Goal: Information Seeking & Learning: Learn about a topic

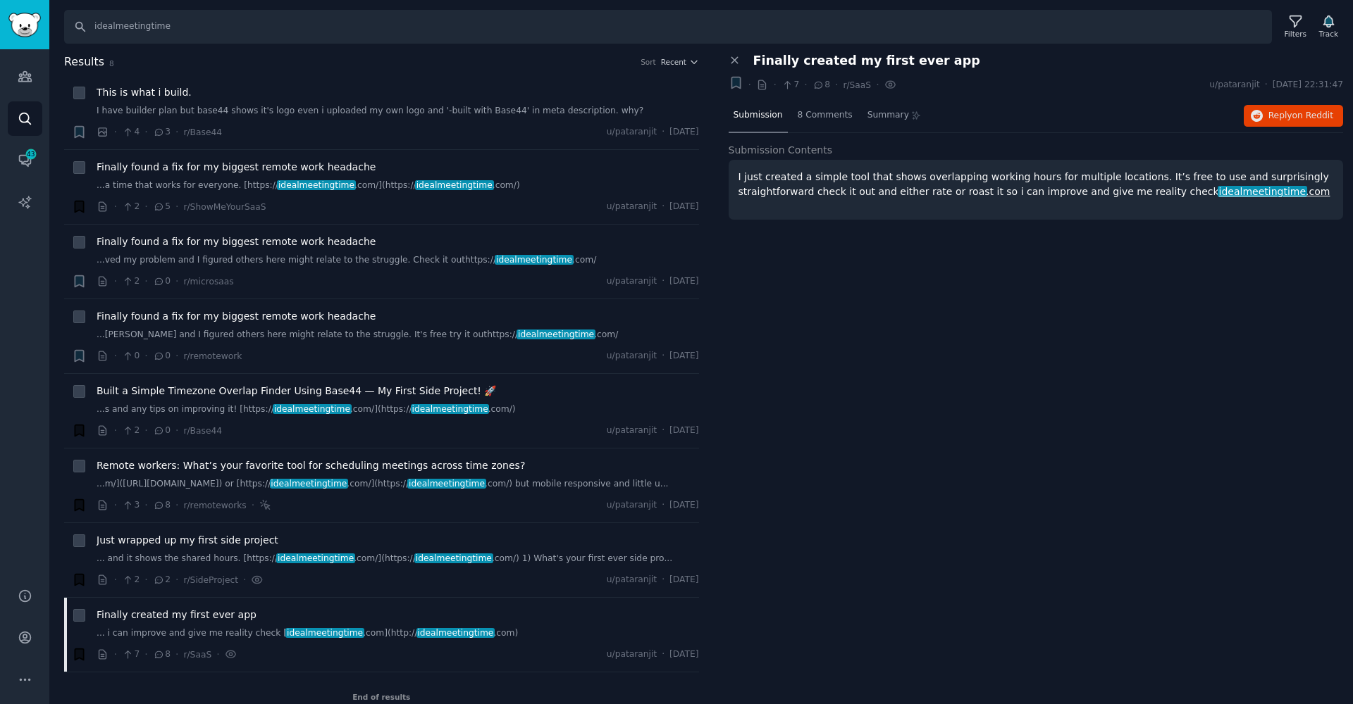
scroll to position [14, 0]
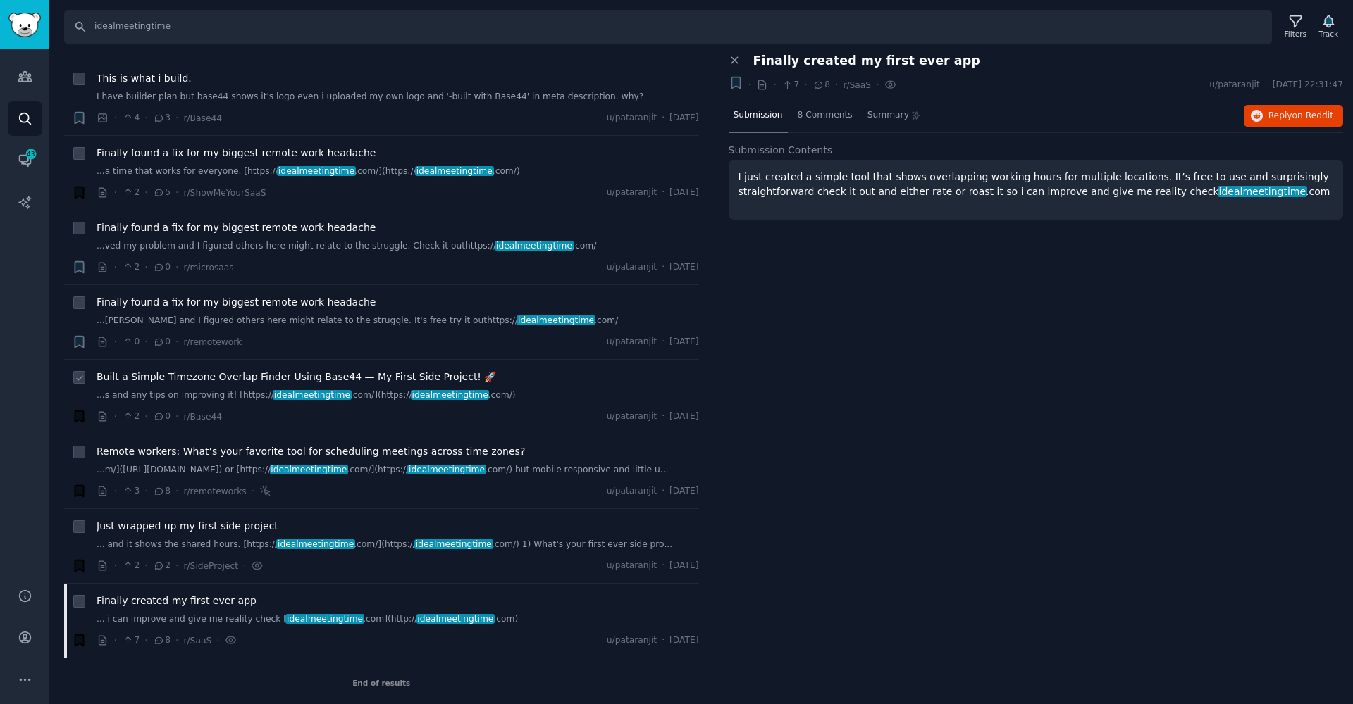
click at [418, 428] on li "Built a Simple Timezone Overlap Finder Using Base44 — My First Side Project! 🚀 …" at bounding box center [381, 397] width 635 height 74
click at [289, 376] on span "Built a Simple Timezone Overlap Finder Using Base44 — My First Side Project! 🚀" at bounding box center [296, 377] width 399 height 15
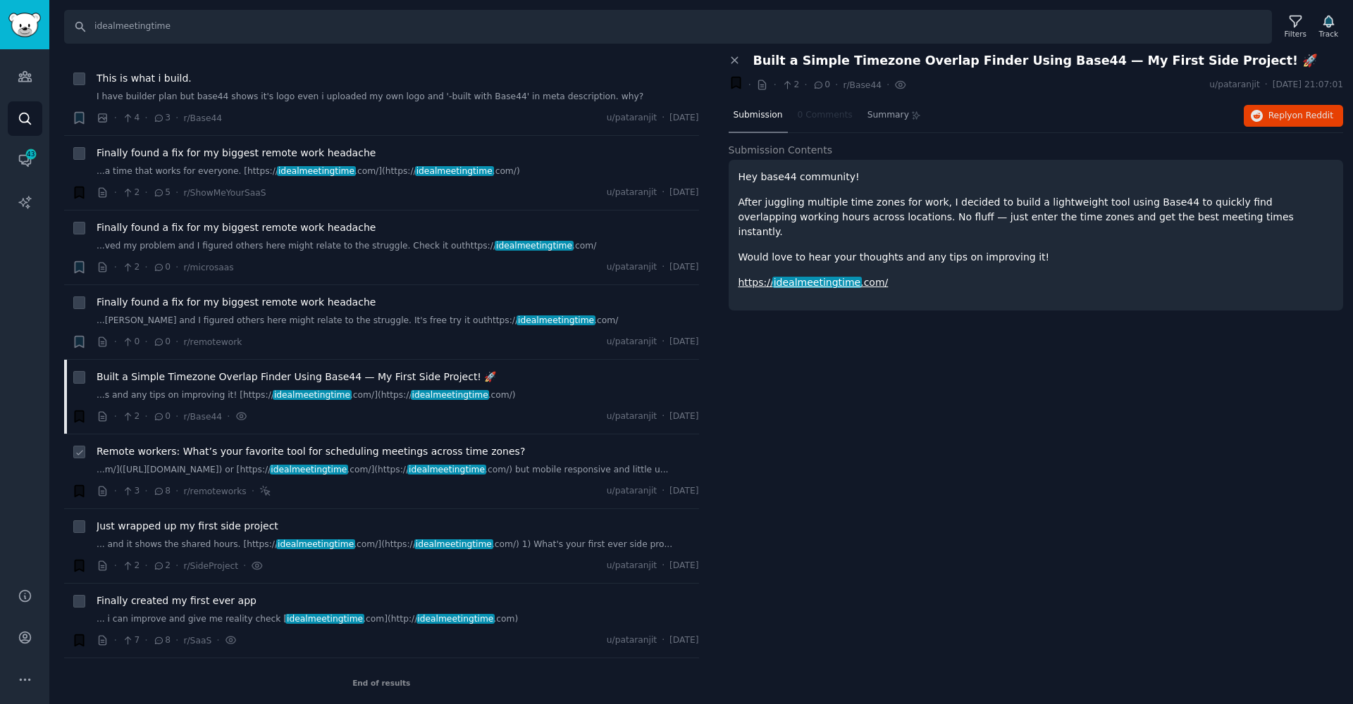
click at [269, 449] on span "Remote workers: What’s your favorite tool for scheduling meetings across time z…" at bounding box center [311, 452] width 428 height 15
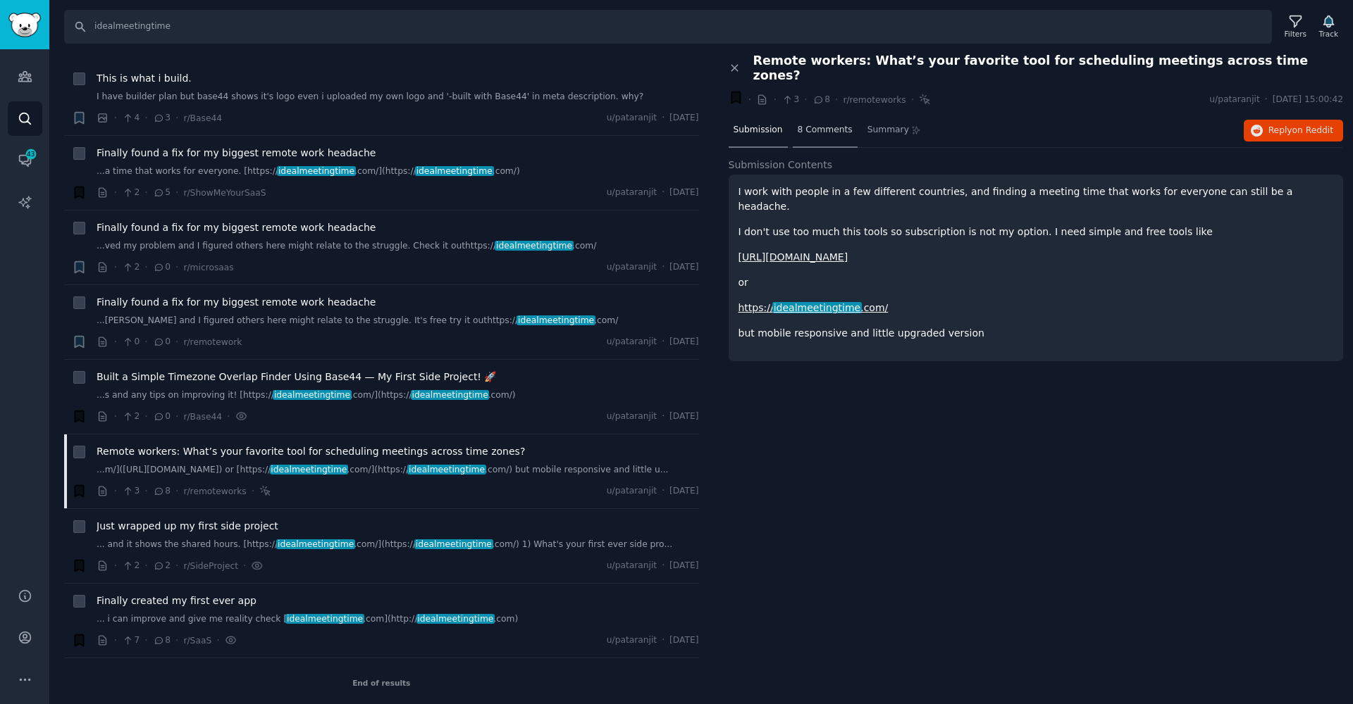
click at [818, 124] on span "8 Comments" at bounding box center [824, 130] width 55 height 13
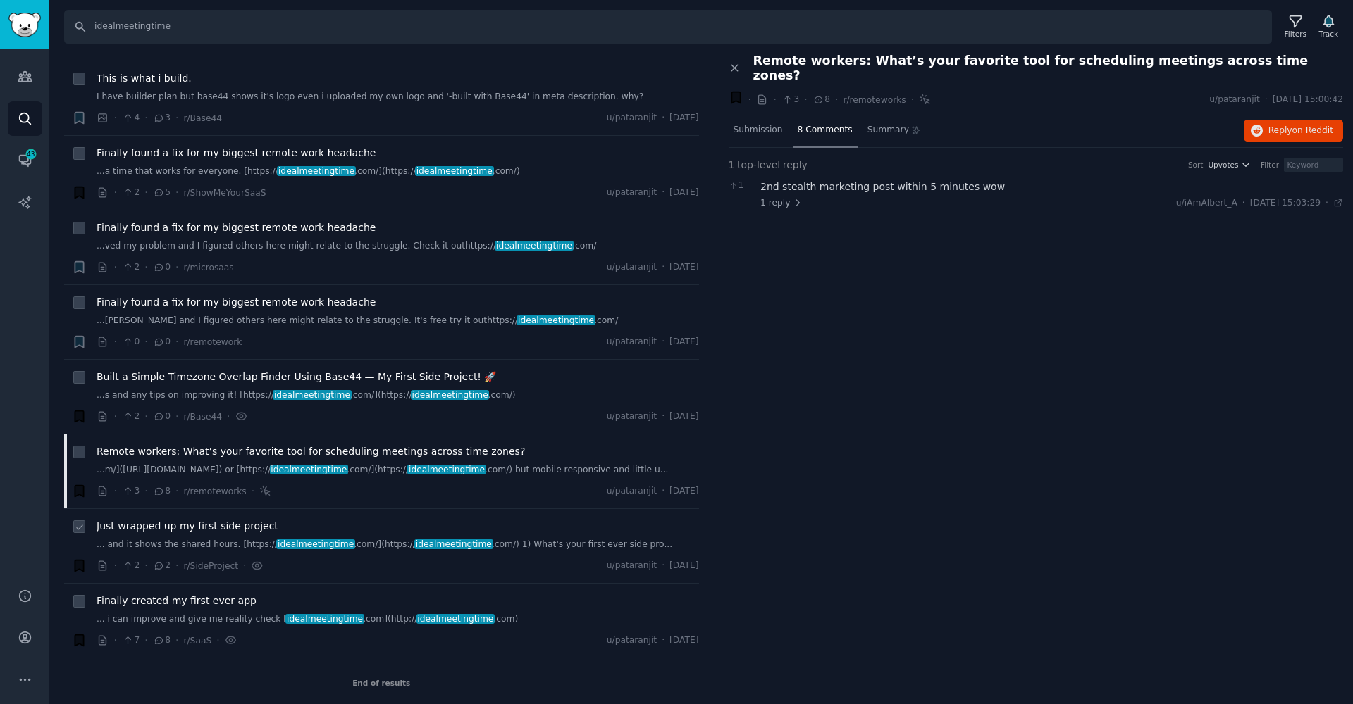
click at [168, 530] on span "Just wrapped up my first side project" at bounding box center [188, 526] width 182 height 15
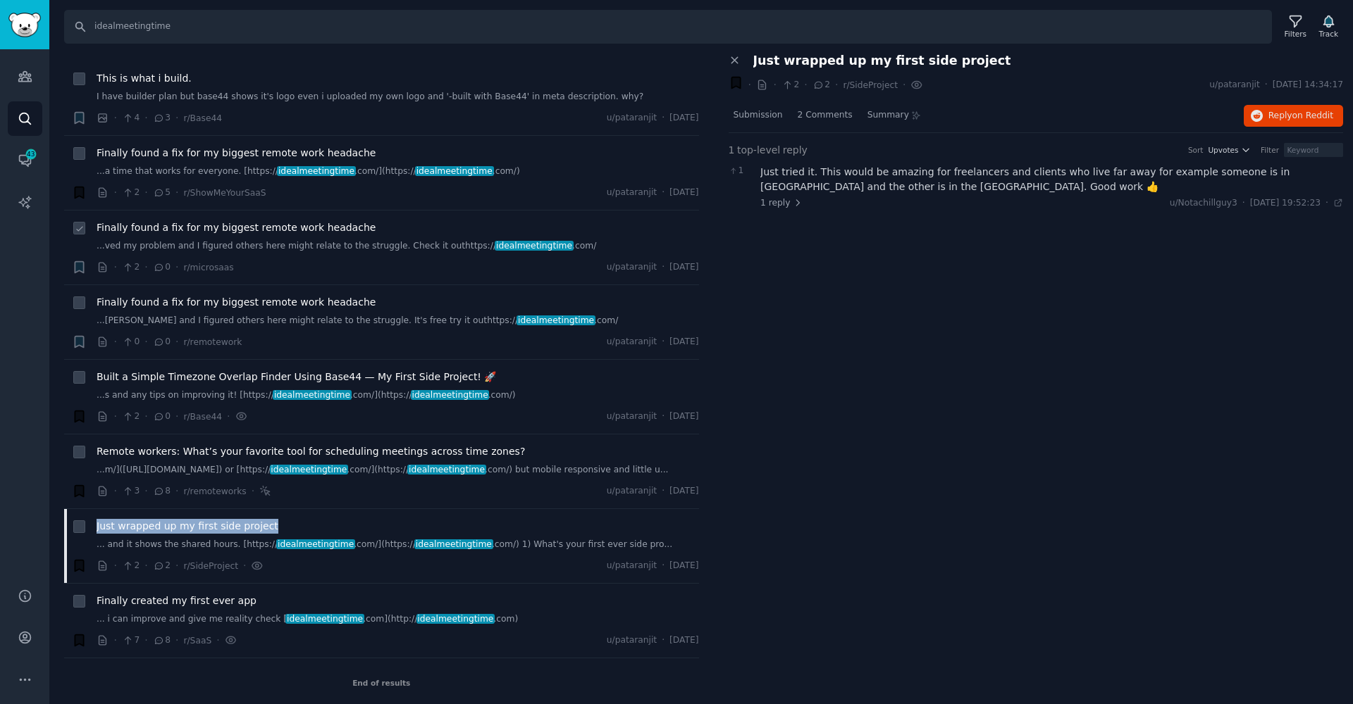
click at [431, 243] on link "...ved my problem and I figured others here might relate to the struggle. Check…" at bounding box center [398, 246] width 602 height 13
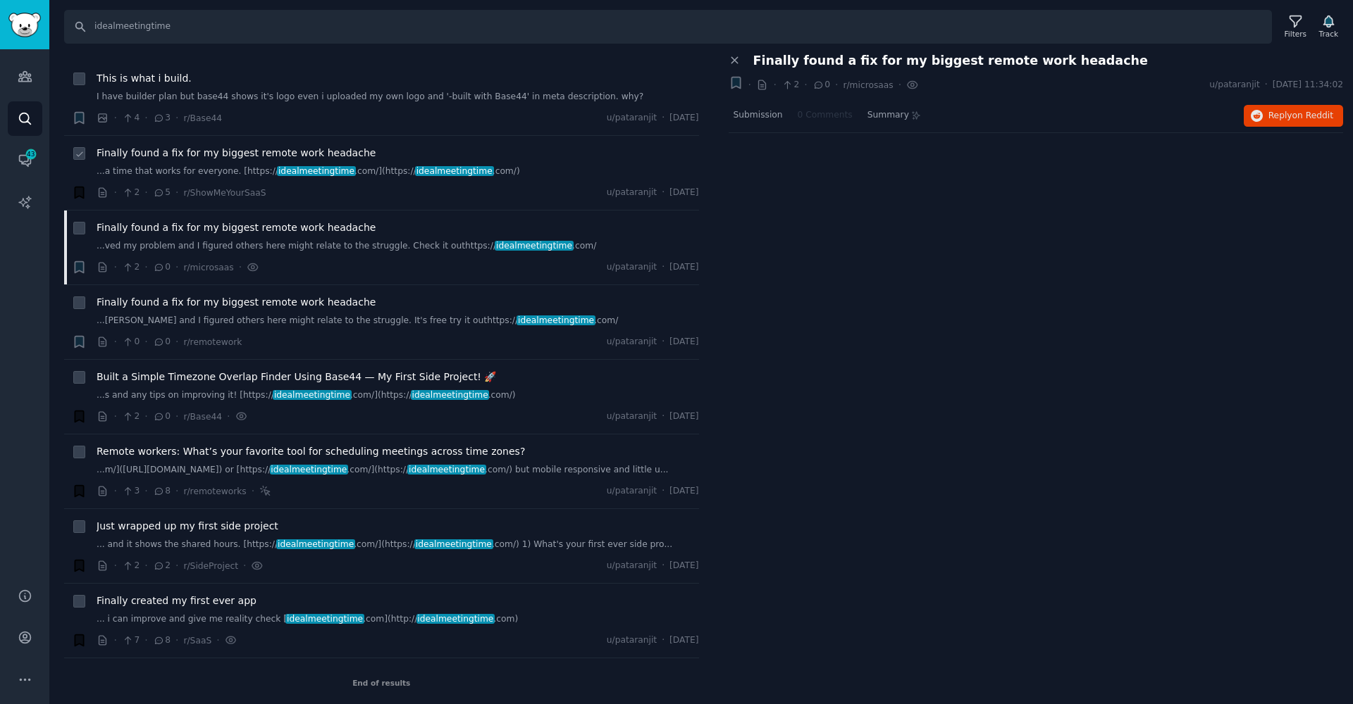
click at [514, 160] on div "Finally found a fix for my biggest remote work headache ...a time that works fo…" at bounding box center [398, 162] width 602 height 32
click at [775, 103] on div "Submission" at bounding box center [757, 116] width 59 height 34
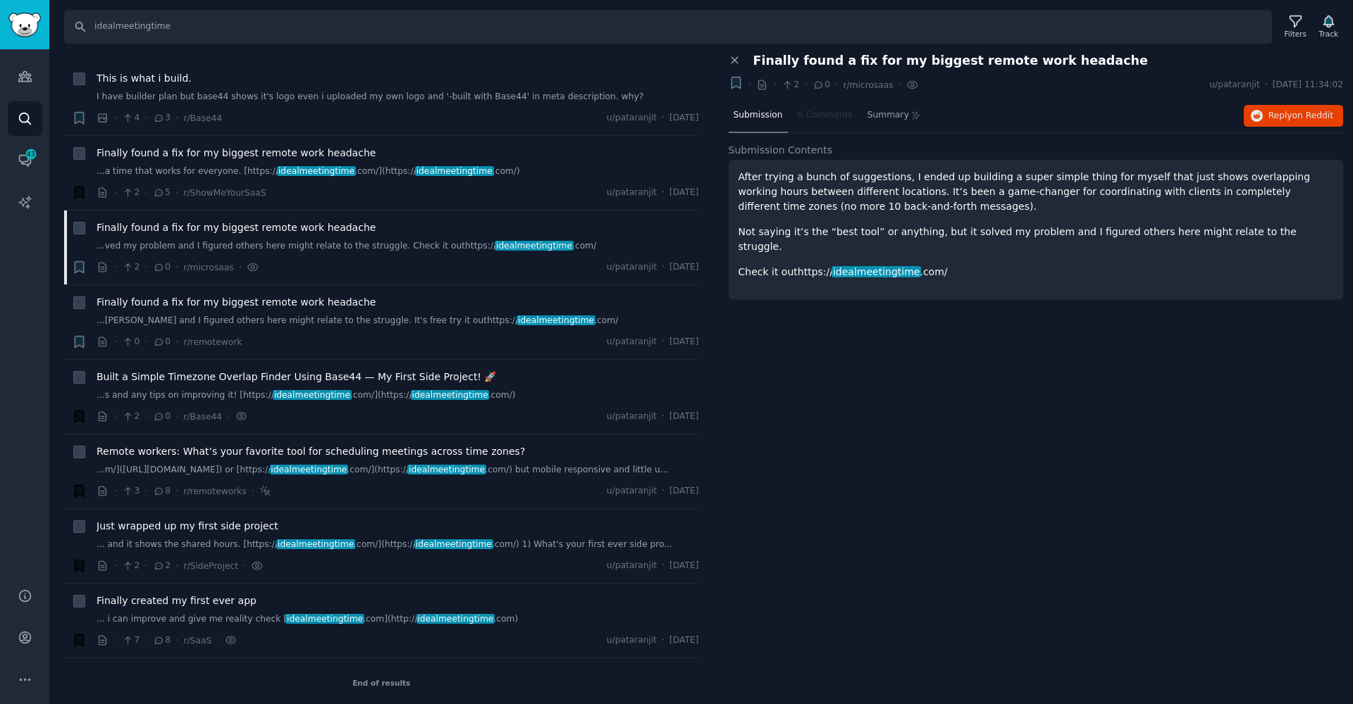
click at [828, 183] on p "After trying a bunch of suggestions, I ended up building a super simple thing f…" at bounding box center [1035, 192] width 595 height 44
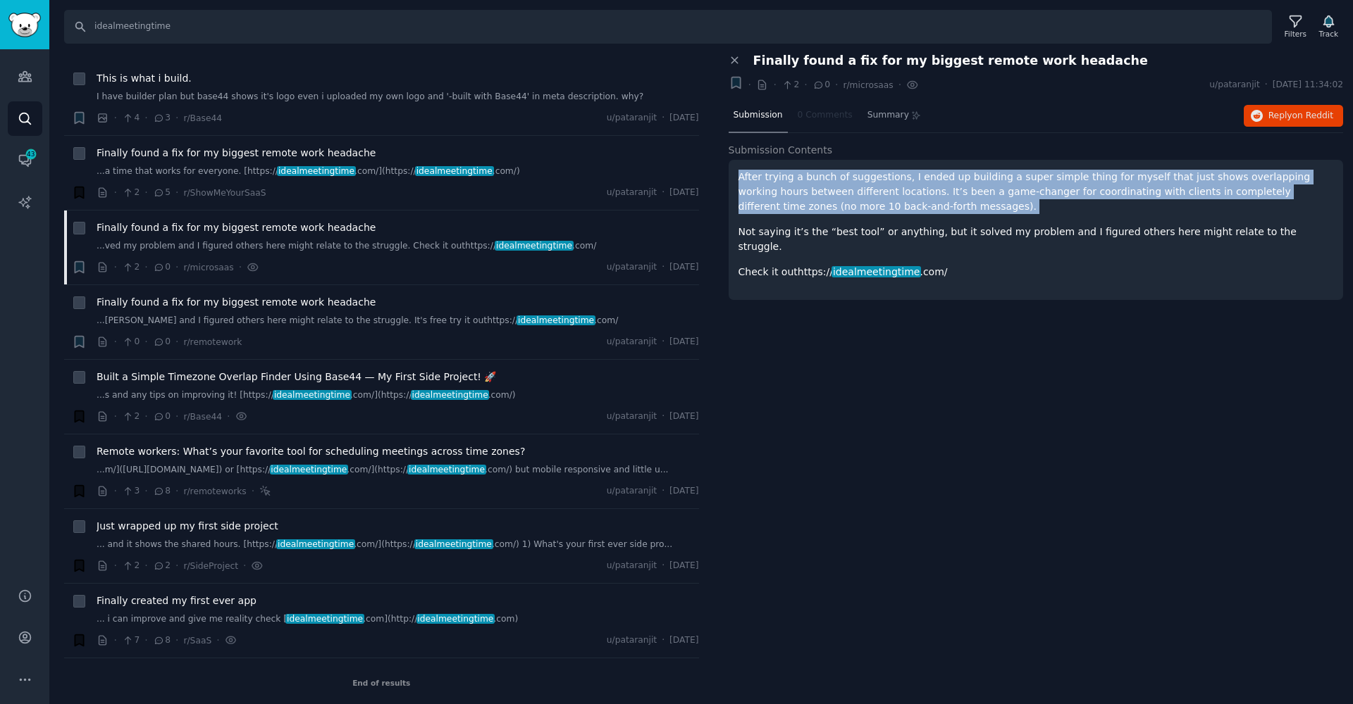
click at [828, 183] on p "After trying a bunch of suggestions, I ended up building a super simple thing f…" at bounding box center [1035, 192] width 595 height 44
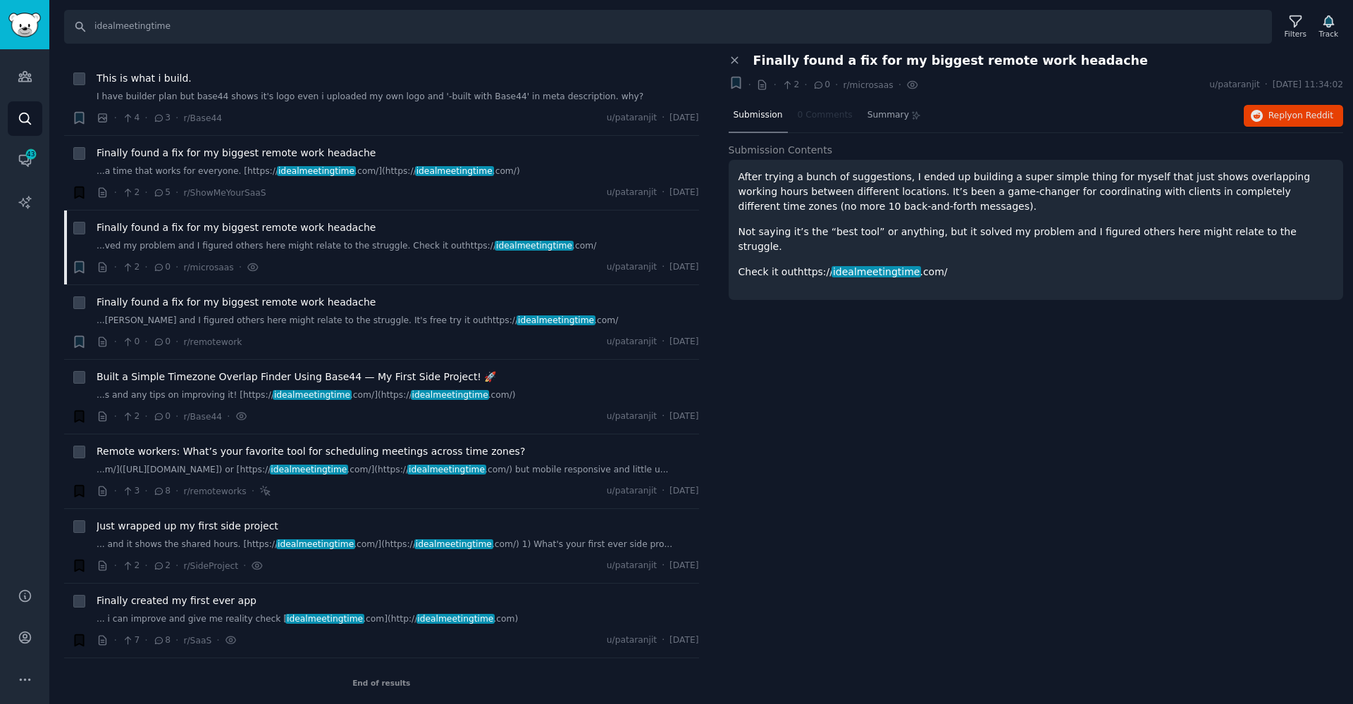
click at [778, 231] on p "Not saying it’s the “best tool” or anything, but it solved my problem and I fig…" at bounding box center [1035, 240] width 595 height 30
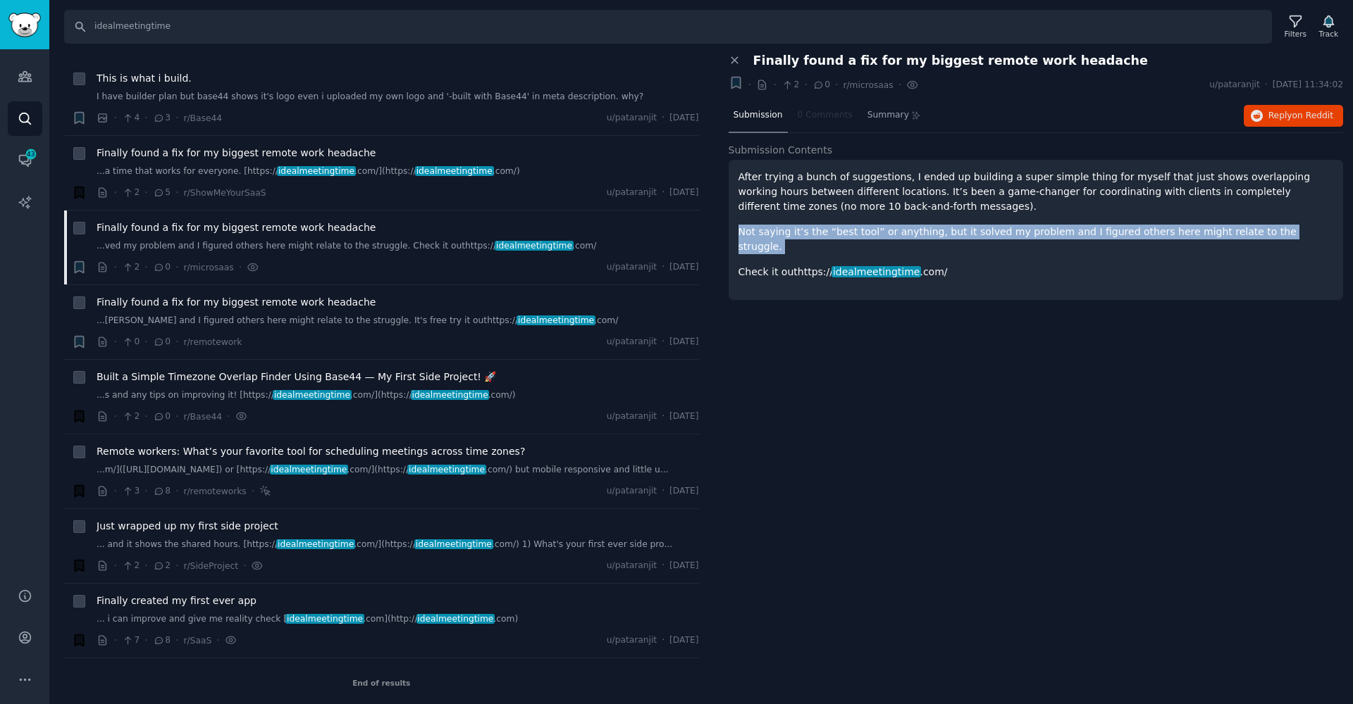
click at [778, 231] on p "Not saying it’s the “best tool” or anything, but it solved my problem and I fig…" at bounding box center [1035, 240] width 595 height 30
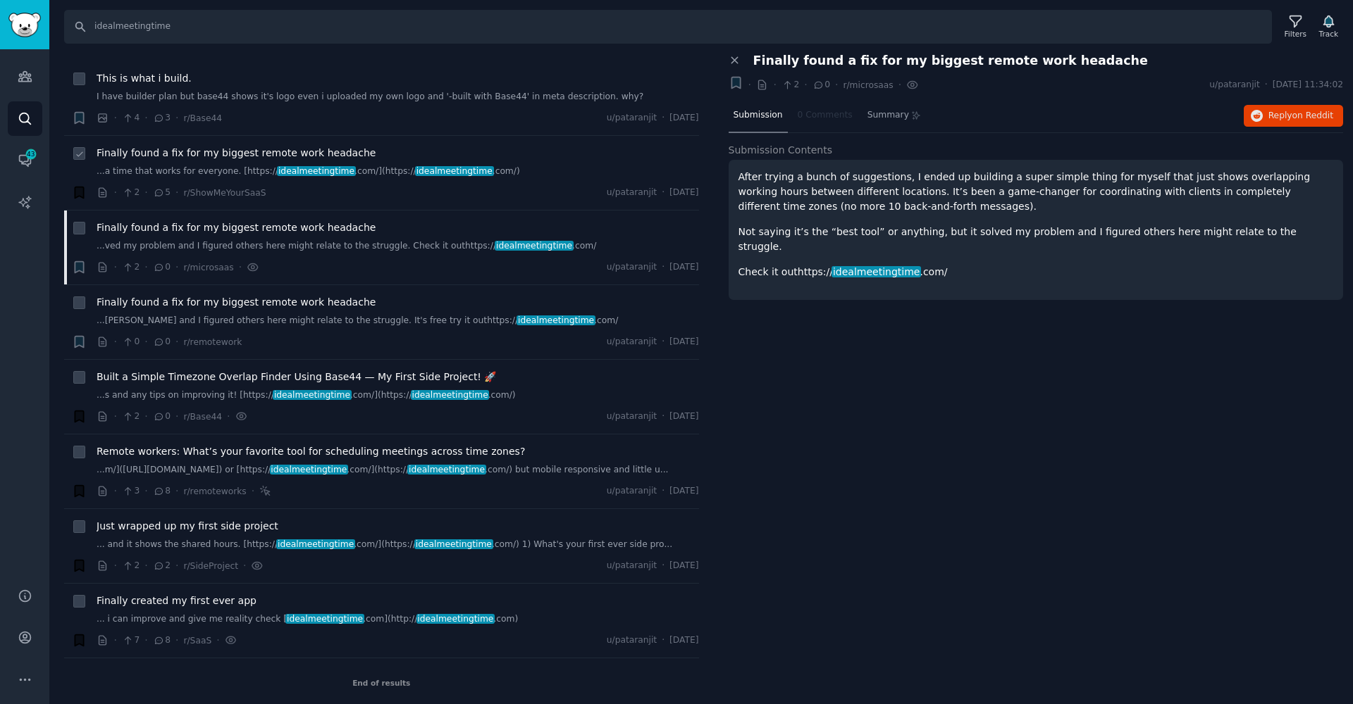
click at [449, 187] on div "· 2 · 5 · r/ShowMeYourSaaS u/pataranjit · [DATE]" at bounding box center [398, 192] width 602 height 15
click at [433, 166] on span "idealmeetingtime" at bounding box center [454, 171] width 79 height 10
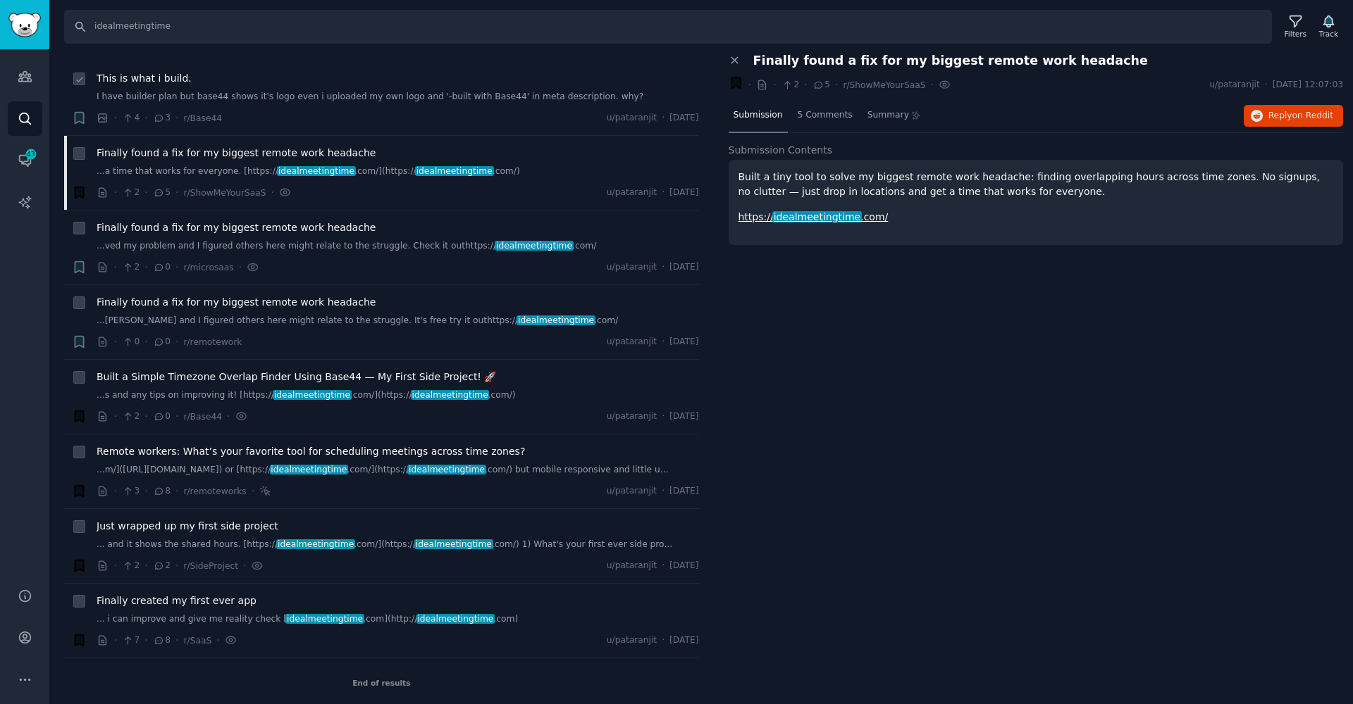
click at [163, 88] on div "This is what i build. I have builder plan but base44 shows it's logo even i upl…" at bounding box center [398, 87] width 602 height 32
click at [163, 94] on link "I have builder plan but base44 shows it's logo even i uploaded my own logo and …" at bounding box center [398, 97] width 602 height 13
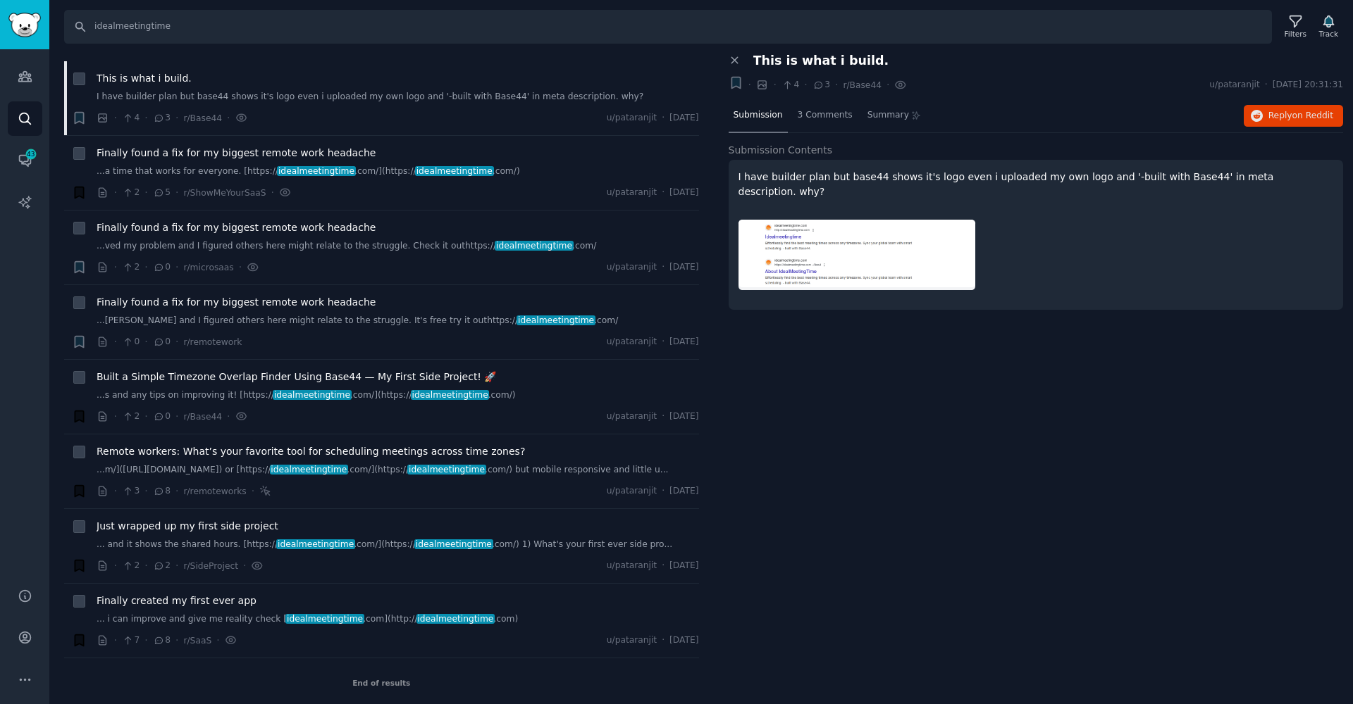
click at [914, 287] on div "I have builder plan but base44 shows it's logo even i uploaded my own logo and …" at bounding box center [1035, 235] width 615 height 150
click at [814, 109] on span "3 Comments" at bounding box center [824, 115] width 55 height 13
